Goal: Navigation & Orientation: Understand site structure

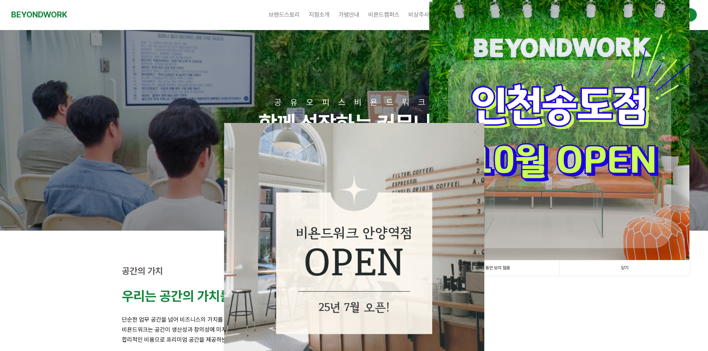
click at [612, 268] on link "닫기" at bounding box center [624, 267] width 130 height 15
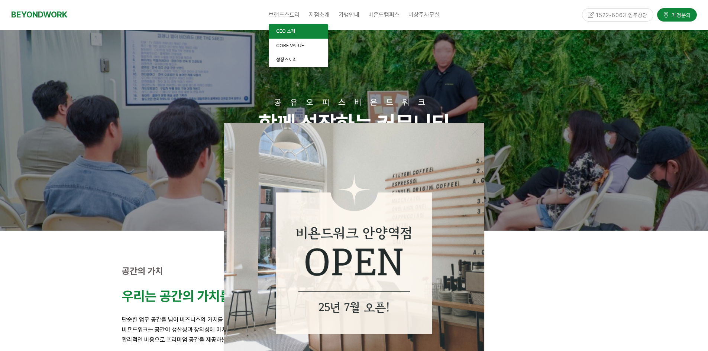
click at [280, 29] on span "CEO 소개" at bounding box center [285, 31] width 19 height 6
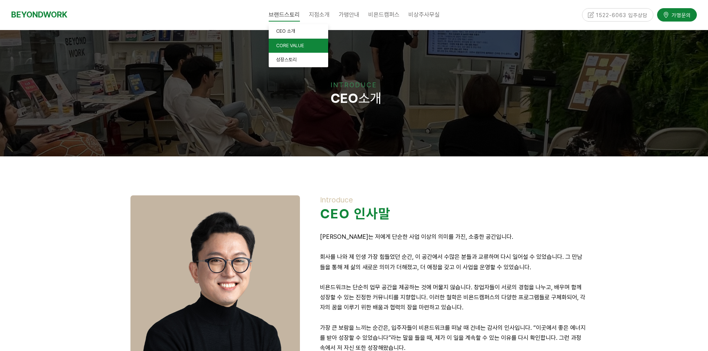
click at [288, 47] on span "CORE VALUE" at bounding box center [290, 46] width 28 height 6
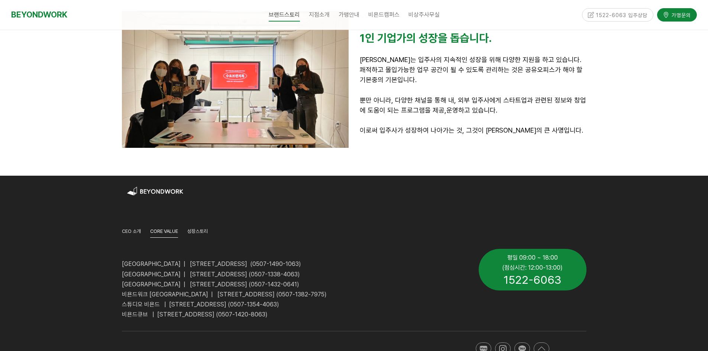
scroll to position [775, 0]
